Goal: Information Seeking & Learning: Learn about a topic

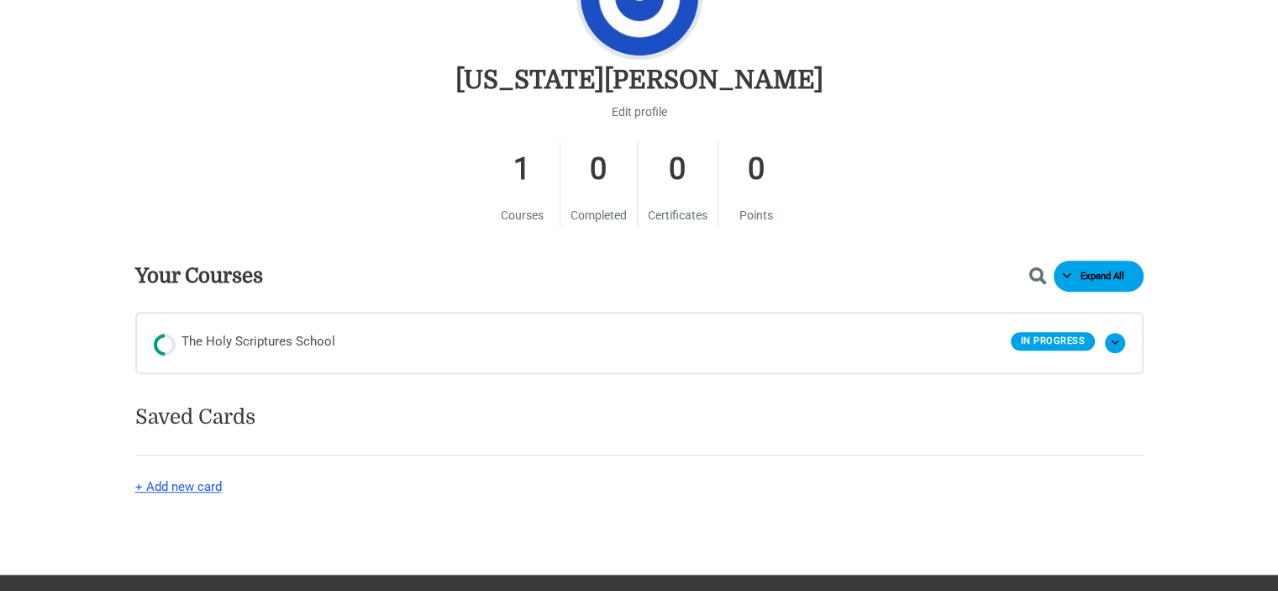
scroll to position [924, 0]
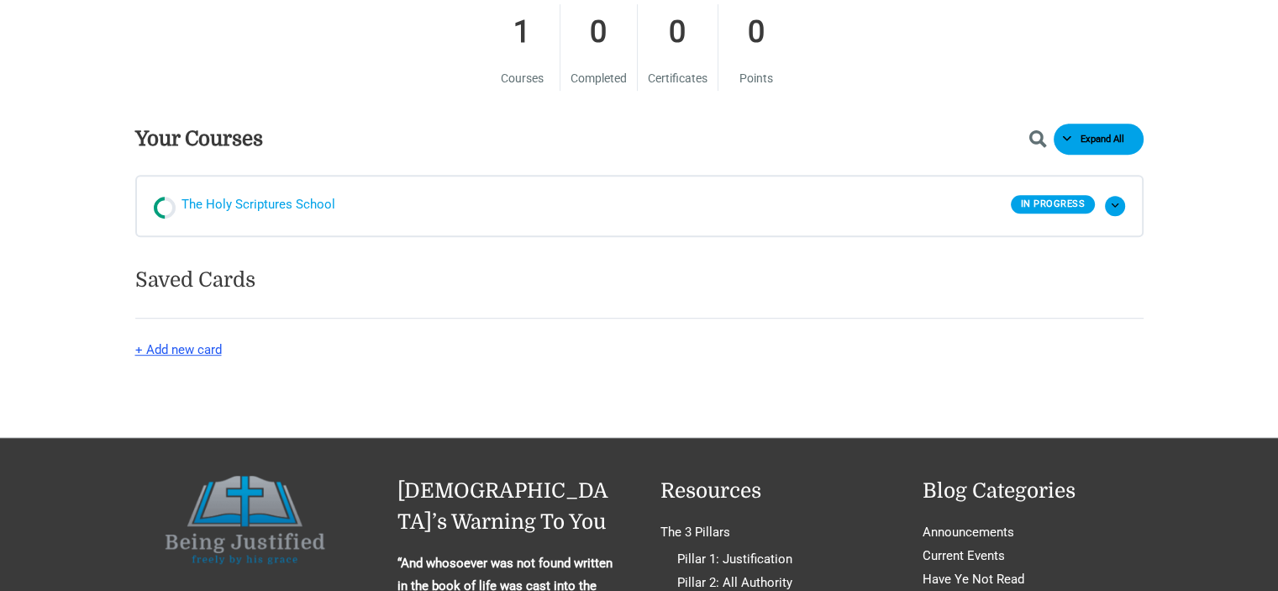
click at [299, 208] on span "The Holy Scriptures School" at bounding box center [258, 205] width 154 height 25
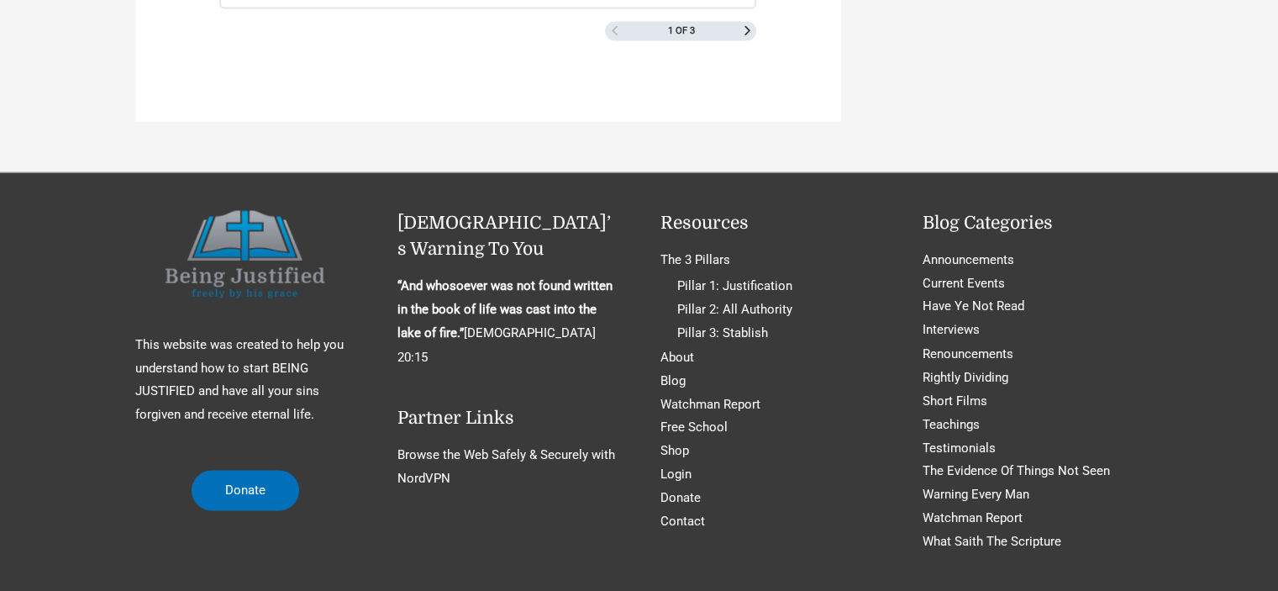
scroll to position [2856, 0]
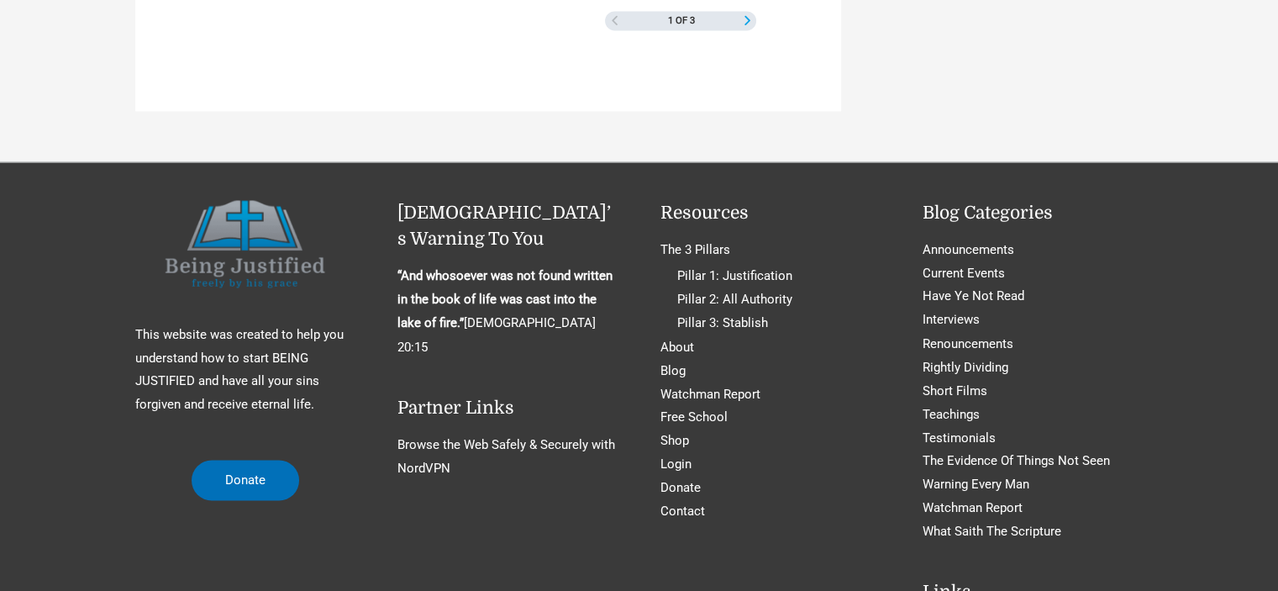
click at [743, 16] on span "Next Page" at bounding box center [747, 20] width 9 height 9
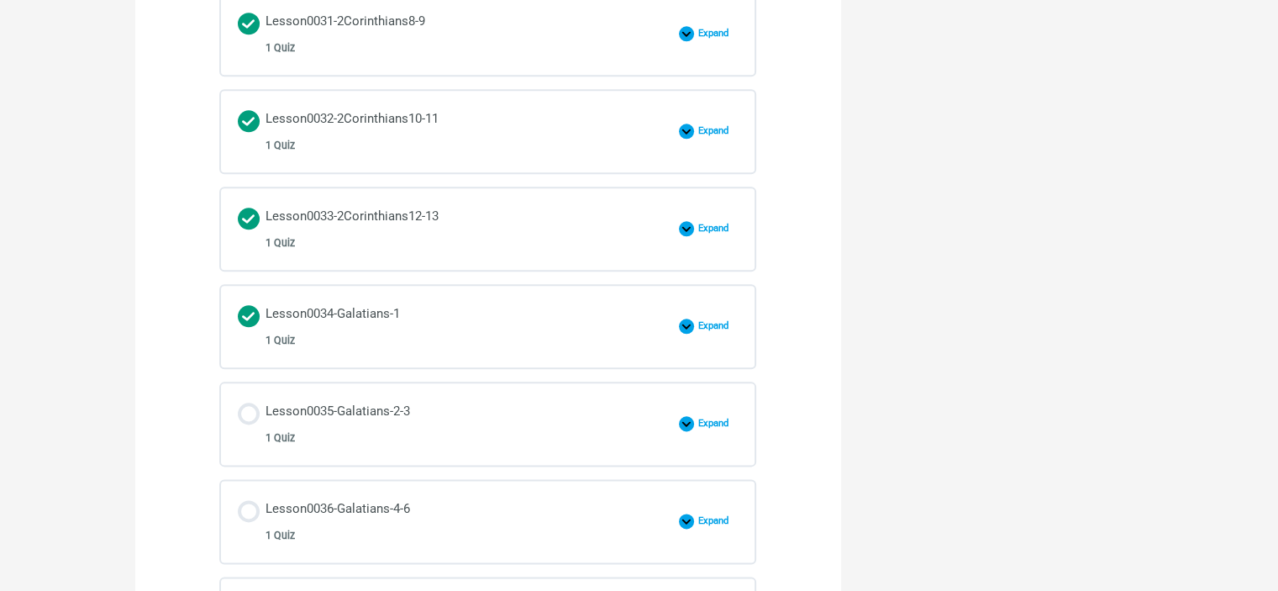
scroll to position [2016, 0]
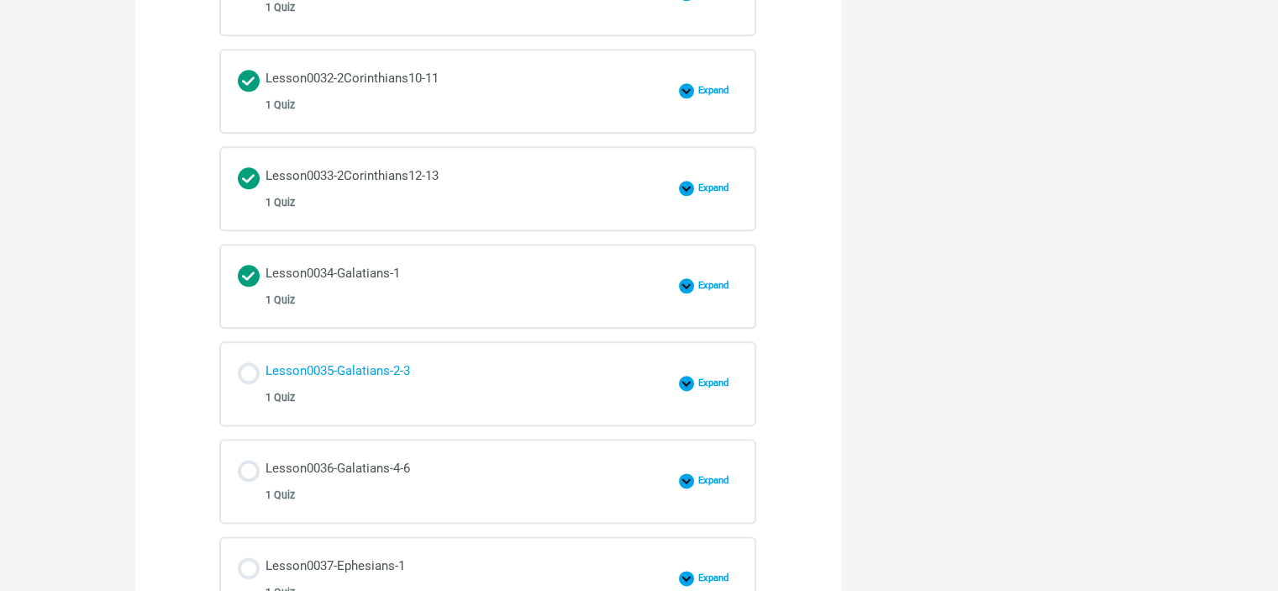
click at [367, 360] on div "Lesson0035-Galatians-2-3 1 Quiz" at bounding box center [337, 384] width 144 height 48
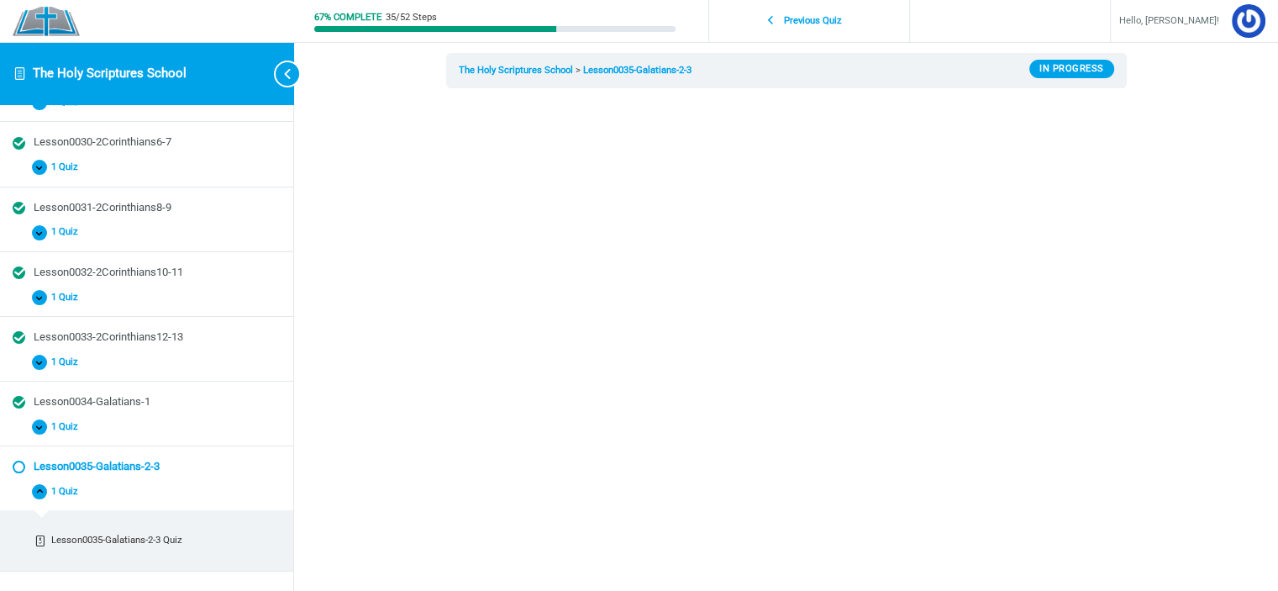
scroll to position [168, 0]
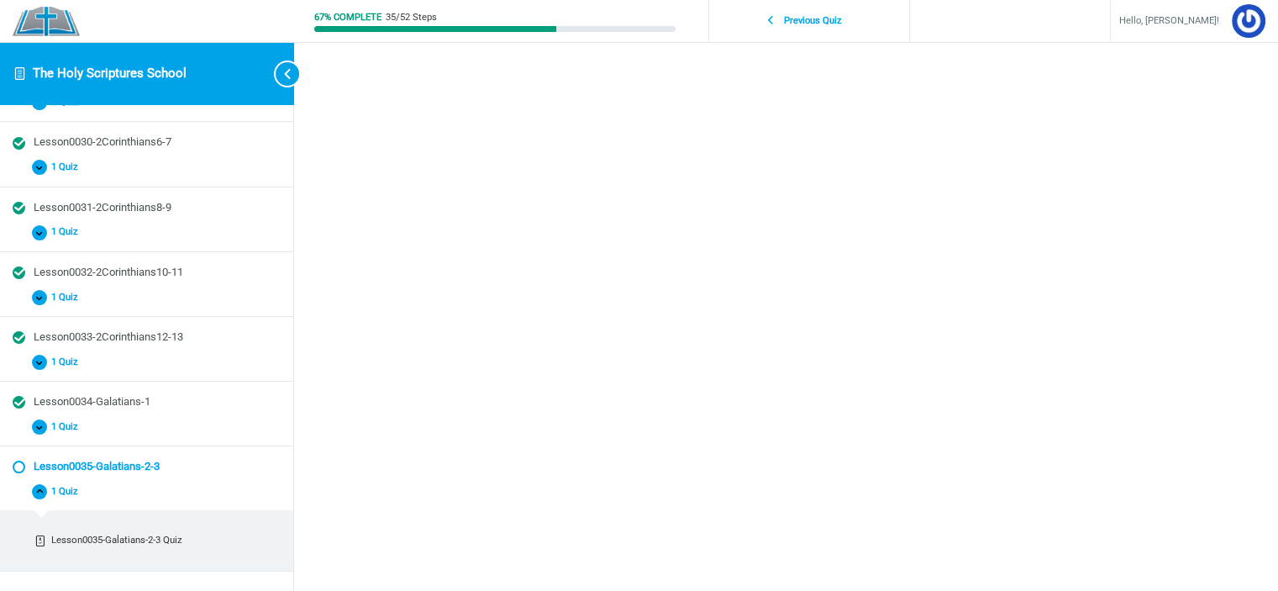
click at [1153, 369] on div "Lesson0035-Galatians-2-3 The Holy Scriptures School Lesson0035-Galatians-2-3 In…" at bounding box center [786, 382] width 806 height 1101
